Goal: Obtain resource: Obtain resource

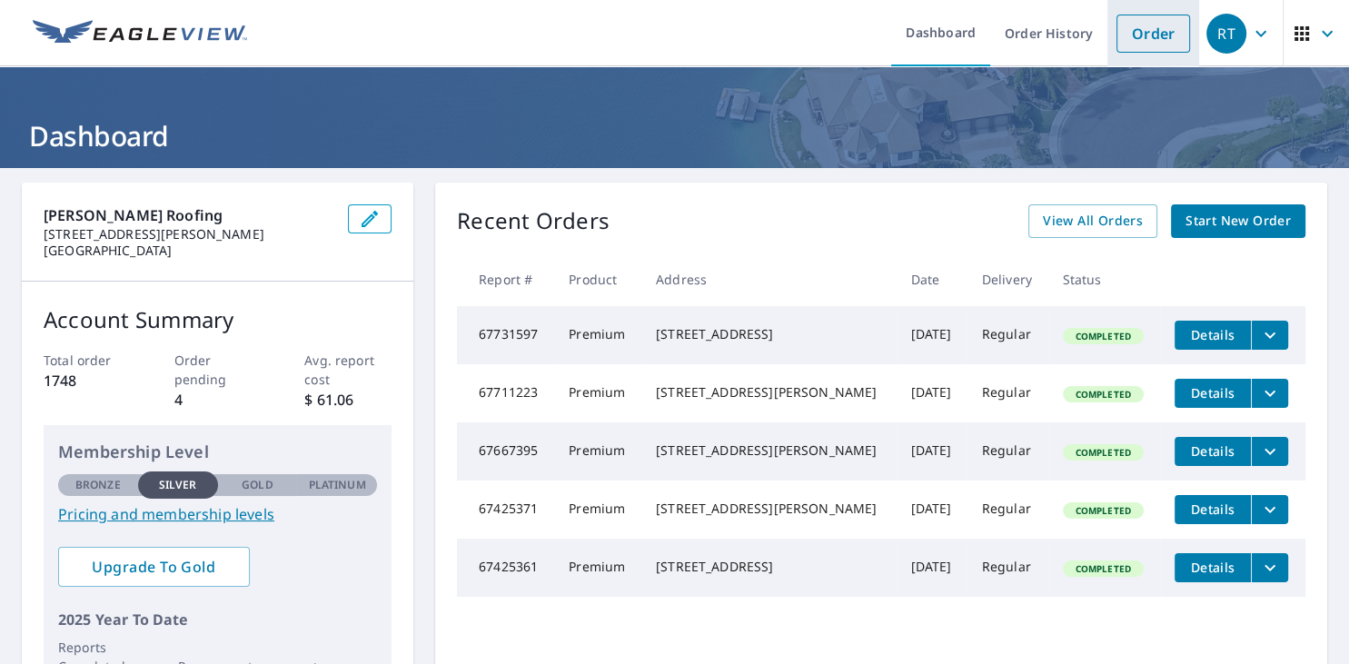
click at [1158, 35] on link "Order" at bounding box center [1154, 34] width 74 height 38
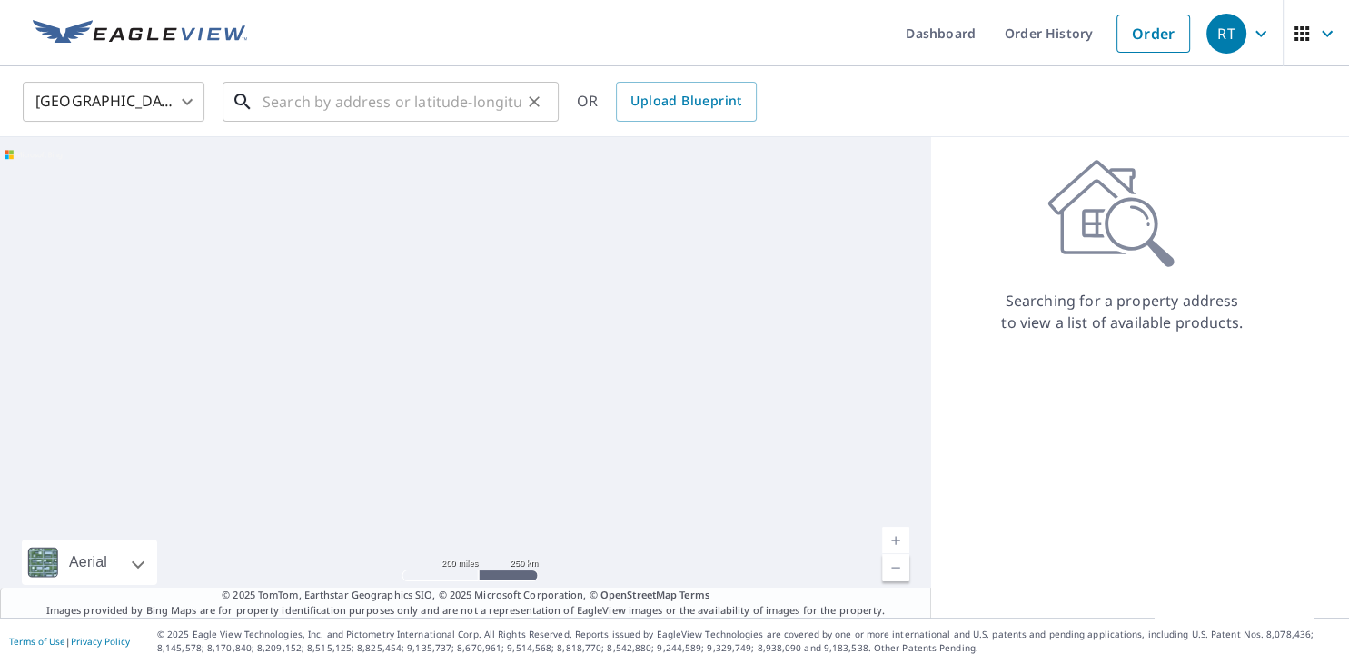
click at [314, 105] on input "text" at bounding box center [392, 101] width 259 height 51
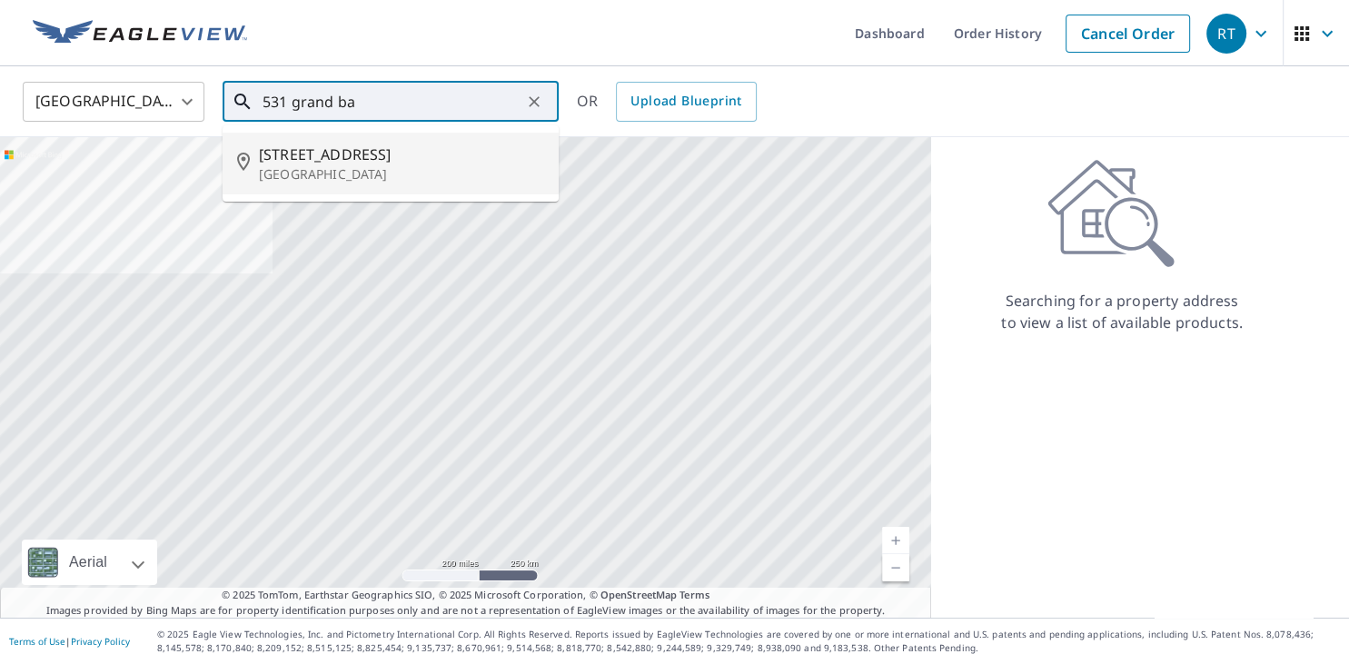
click at [327, 158] on span "531 Grand Banks Rd" at bounding box center [401, 155] width 285 height 22
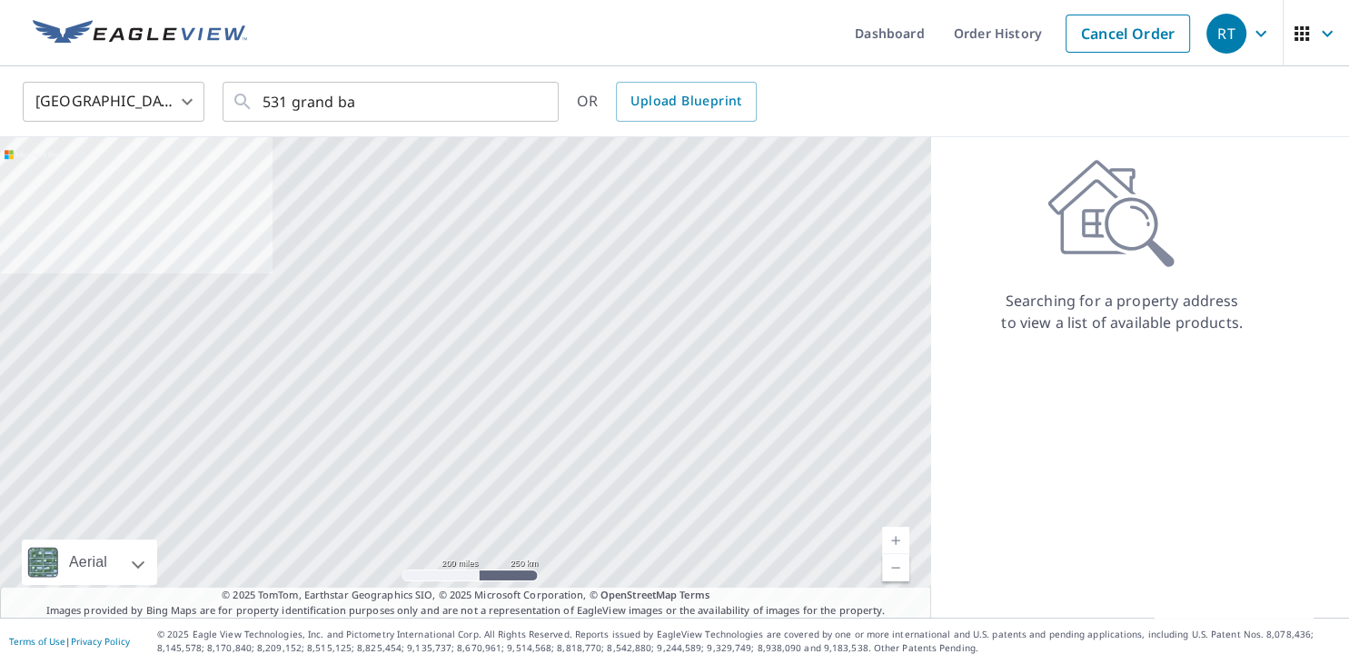
type input "531 Grand Banks Rd Palm Beach Gardens, FL 33410"
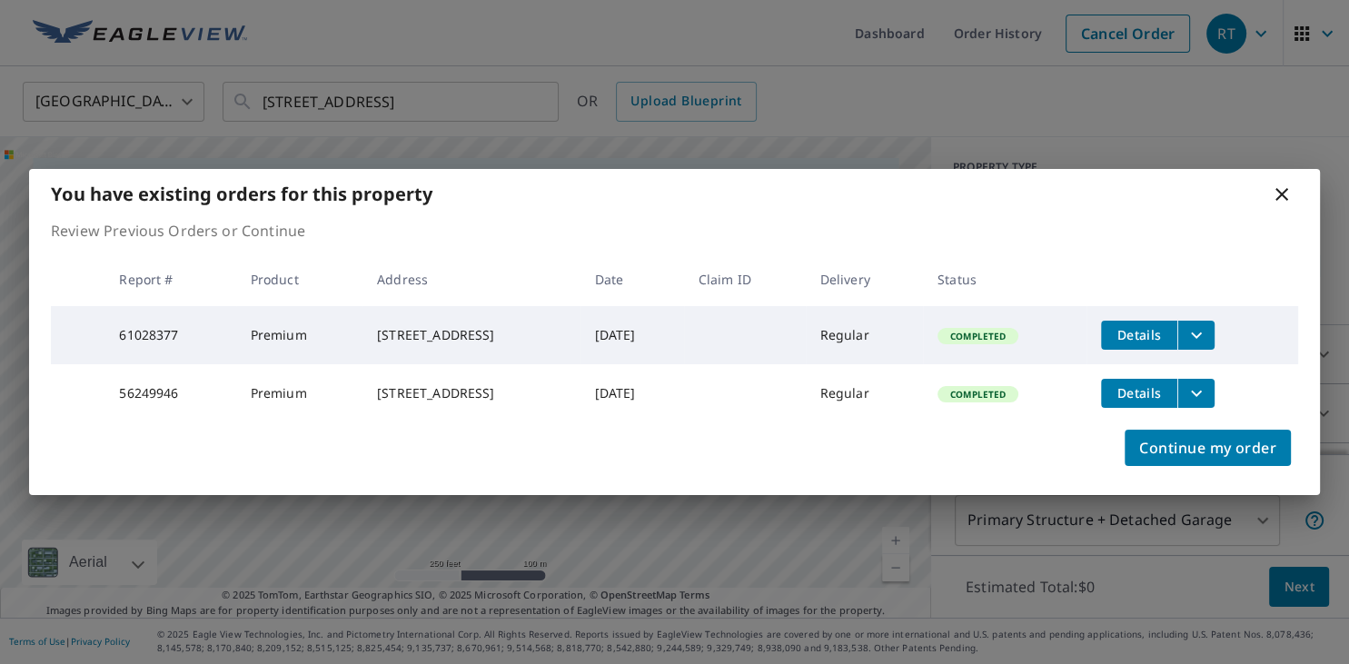
click at [1207, 331] on icon "filesDropdownBtn-61028377" at bounding box center [1197, 335] width 22 height 22
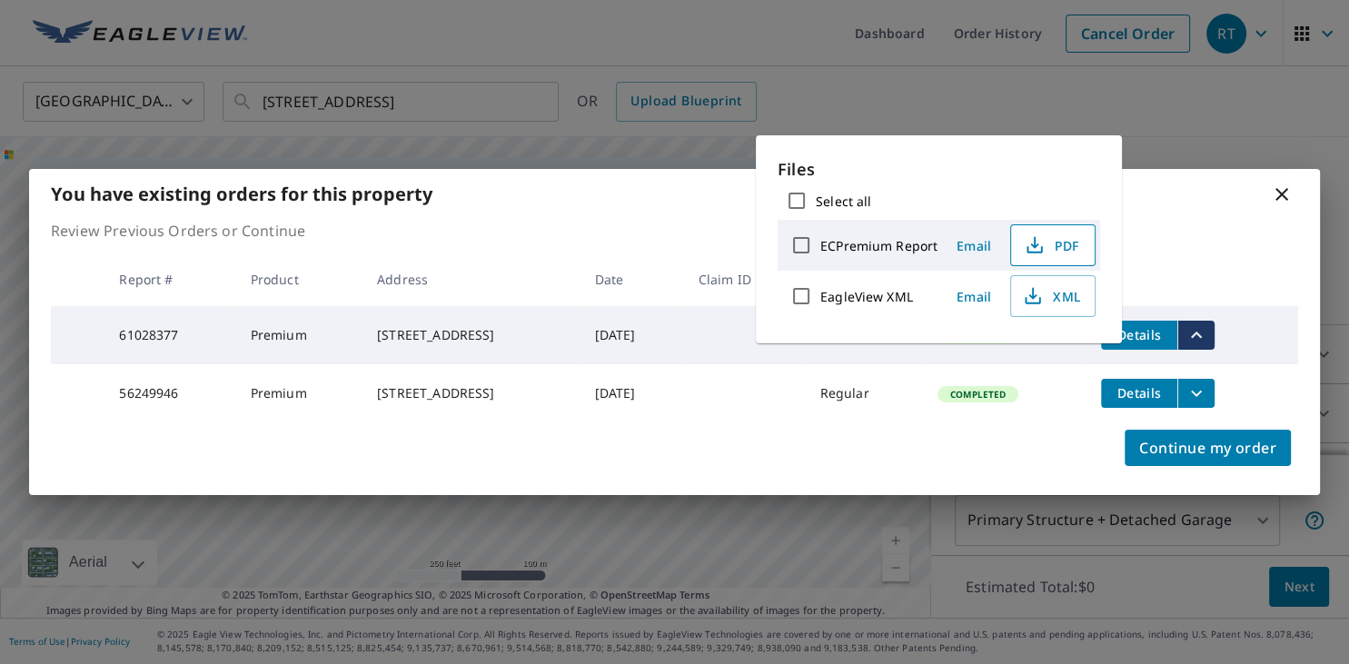
click at [1034, 246] on icon "button" at bounding box center [1034, 242] width 8 height 12
